Goal: Information Seeking & Learning: Learn about a topic

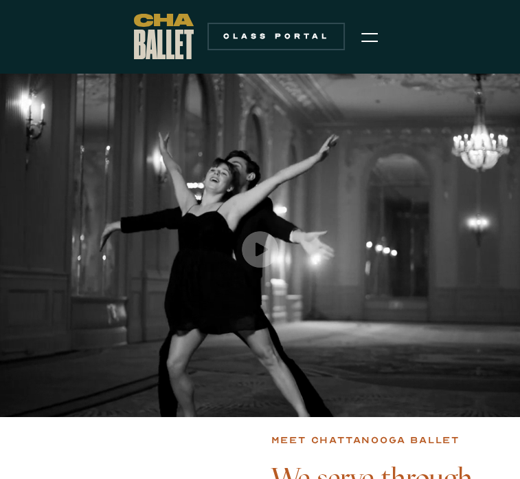
click at [375, 39] on img "menu" at bounding box center [370, 37] width 17 height 17
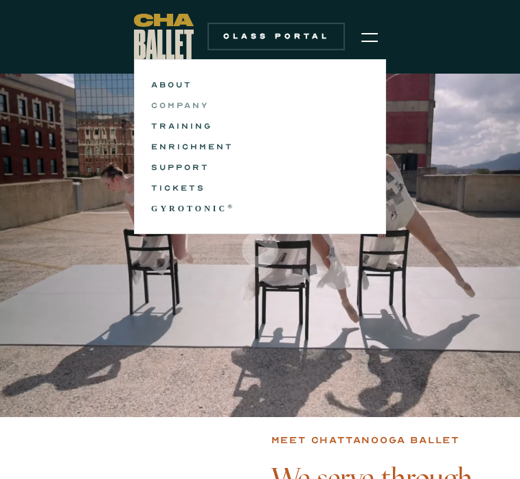
click at [186, 103] on link "COMPANY" at bounding box center [260, 105] width 218 height 17
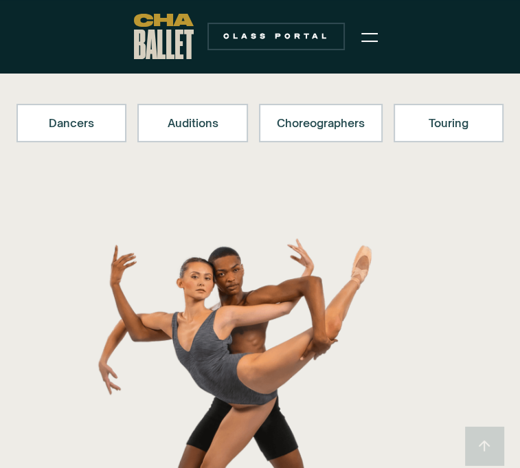
scroll to position [138, 0]
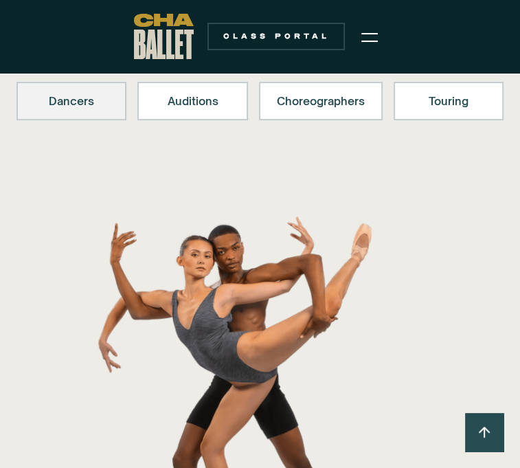
click at [95, 109] on div "Dancers" at bounding box center [71, 101] width 74 height 17
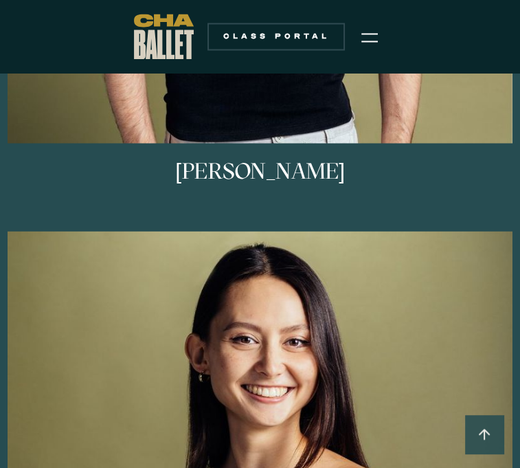
scroll to position [1205, 0]
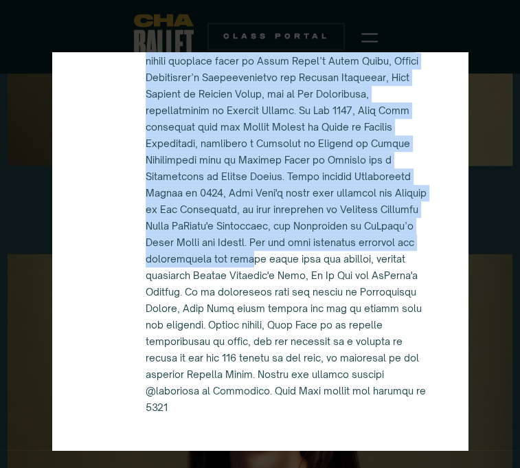
scroll to position [0, 0]
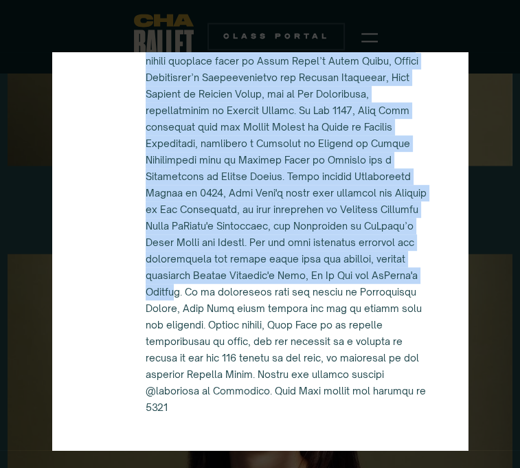
drag, startPoint x: 301, startPoint y: 177, endPoint x: 396, endPoint y: 448, distance: 287.0
click at [396, 448] on div "Mary Kate Shearer" at bounding box center [260, 251] width 417 height 398
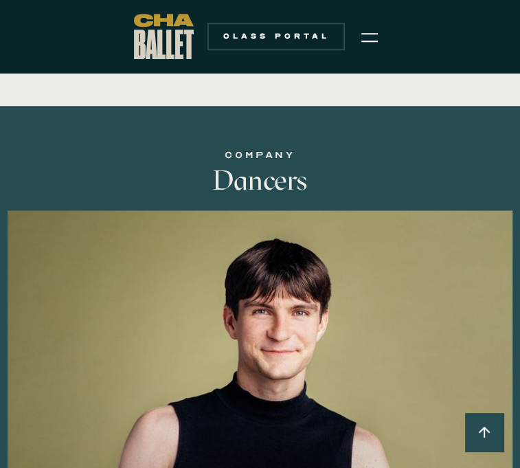
scroll to position [930, 0]
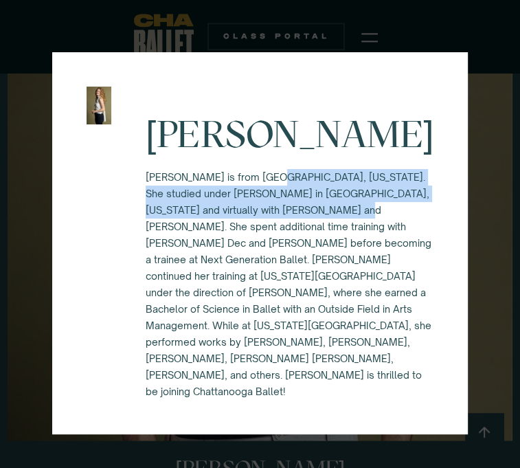
drag, startPoint x: 295, startPoint y: 231, endPoint x: 348, endPoint y: 294, distance: 82.5
click at [348, 294] on p "Lucy Sheppard is from Columbus, Georgia. She studied under Alice Sheridan in Ma…" at bounding box center [290, 284] width 288 height 231
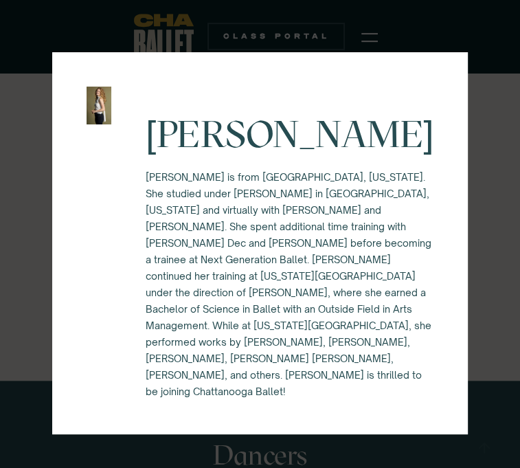
scroll to position [105, 0]
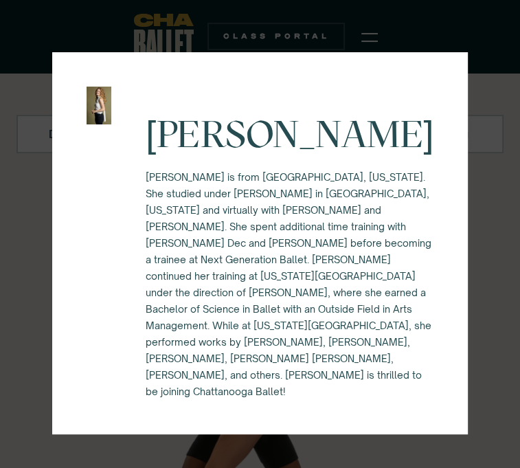
click at [21, 12] on div "Lucy Sheppard Lucy Sheppard is from Columbus, Georgia. She studied under Alice …" at bounding box center [260, 234] width 520 height 468
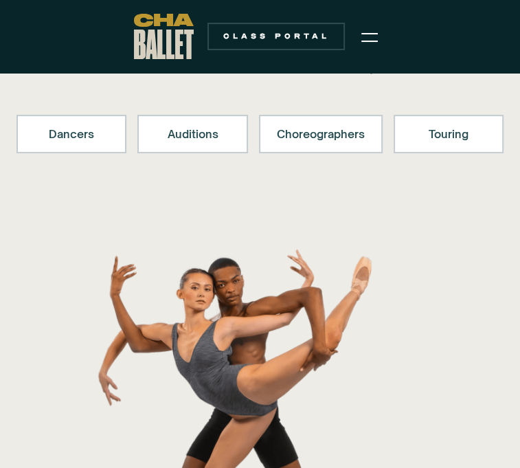
scroll to position [138, 0]
